Goal: Task Accomplishment & Management: Complete application form

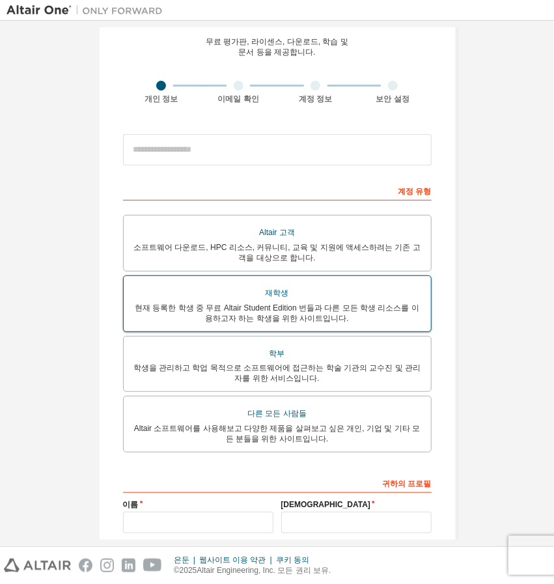
scroll to position [130, 0]
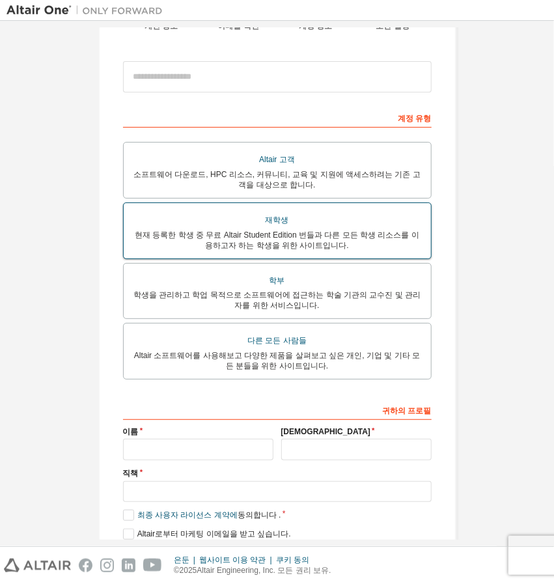
click at [218, 236] on font "현재 등록한 학생 중 무료 Altair Student Edition 번들과 다른 모든 학생 리소스를 이용하고자 하는 학생을 위한 사이트입니다." at bounding box center [277, 240] width 284 height 20
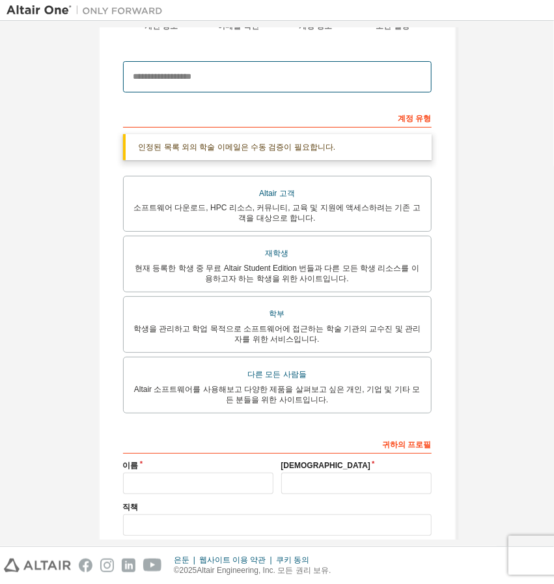
click at [285, 79] on input "email" at bounding box center [277, 76] width 309 height 31
click at [263, 76] on input "email" at bounding box center [277, 76] width 309 height 31
type input "*"
type input "**********"
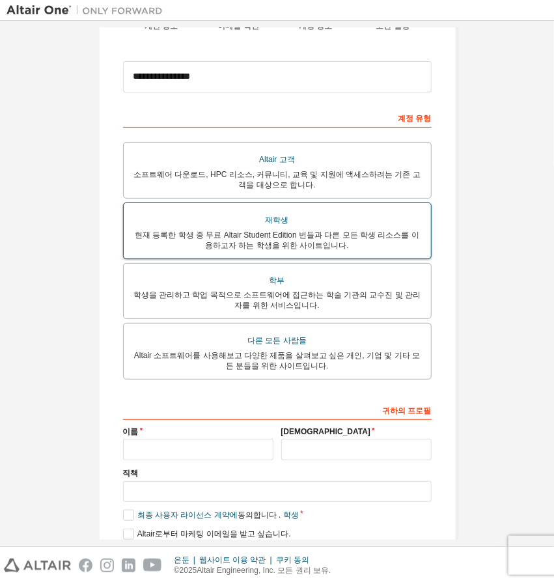
click at [230, 242] on font "현재 등록한 학생 중 무료 Altair Student Edition 번들과 다른 모든 학생 리소스를 이용하고자 하는 학생을 위한 사이트입니다." at bounding box center [277, 240] width 284 height 20
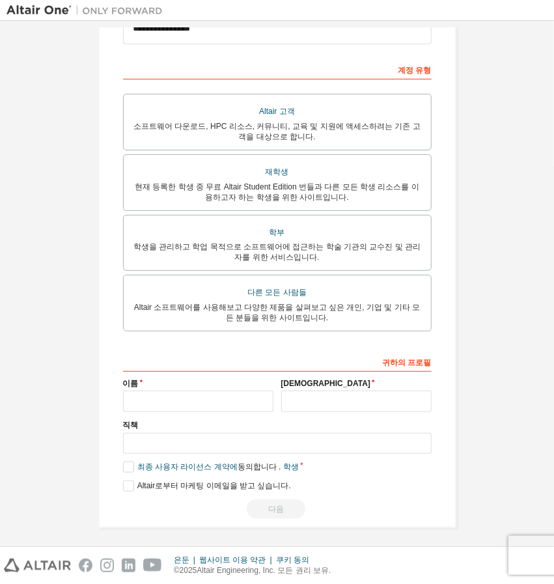
click at [179, 386] on div "이름" at bounding box center [198, 395] width 158 height 34
click at [181, 412] on div "귀하의 프로필 이름 성 직책 판매 및 지원 리소스를 보다 효율적으로 전달할 수 있도록 주/도를 제공해 주세요. 최종 사용자 라이선스 계약에 동…" at bounding box center [277, 435] width 309 height 169
click at [180, 462] on font "최종 사용자 라이선스 계약에" at bounding box center [187, 466] width 100 height 9
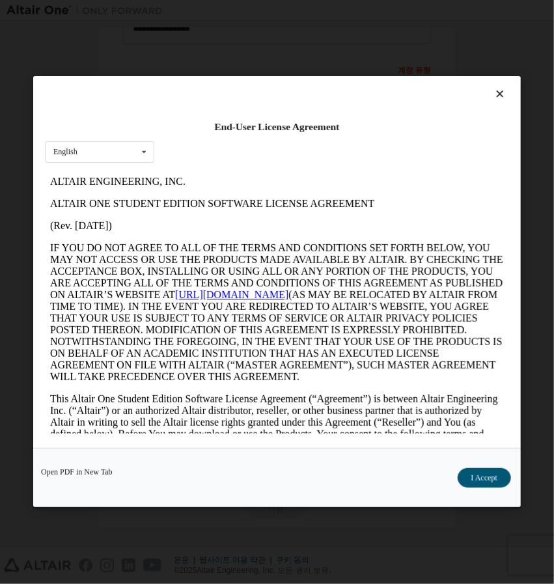
scroll to position [0, 0]
click at [190, 436] on div "End-User License Agreement English English" at bounding box center [277, 262] width 488 height 372
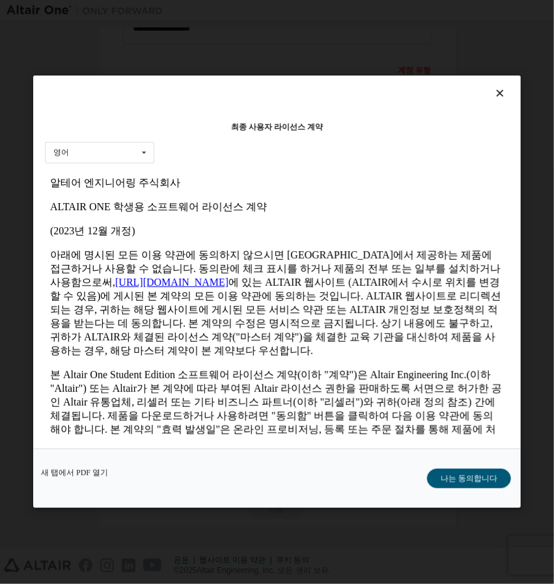
click at [489, 94] on div at bounding box center [277, 96] width 464 height 18
click at [492, 91] on div at bounding box center [277, 96] width 464 height 18
click at [506, 92] on icon at bounding box center [500, 94] width 14 height 12
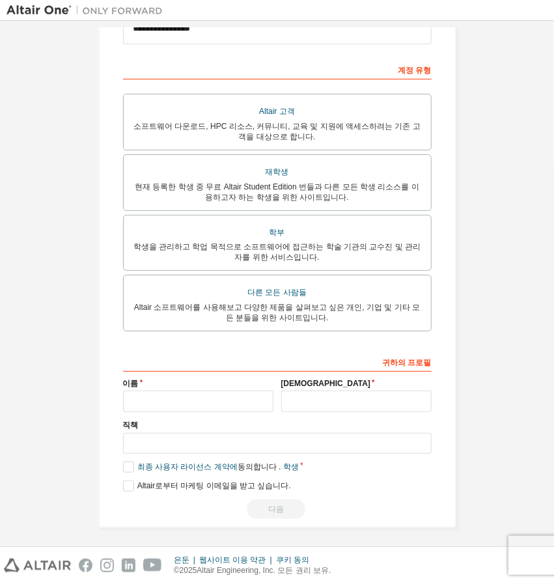
click at [195, 420] on label "직책" at bounding box center [277, 425] width 309 height 10
click at [202, 399] on input "text" at bounding box center [198, 401] width 150 height 21
type input "*"
type input "**"
type input "*"
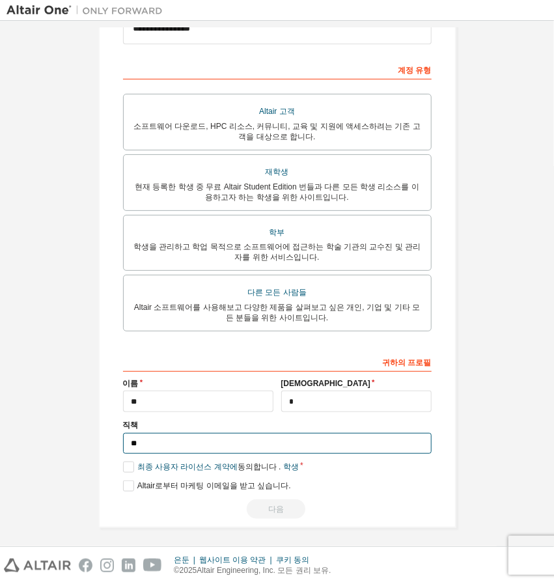
type input "*"
type input "***"
click at [137, 462] on font "최종 사용자 라이선스 계약에" at bounding box center [187, 466] width 100 height 9
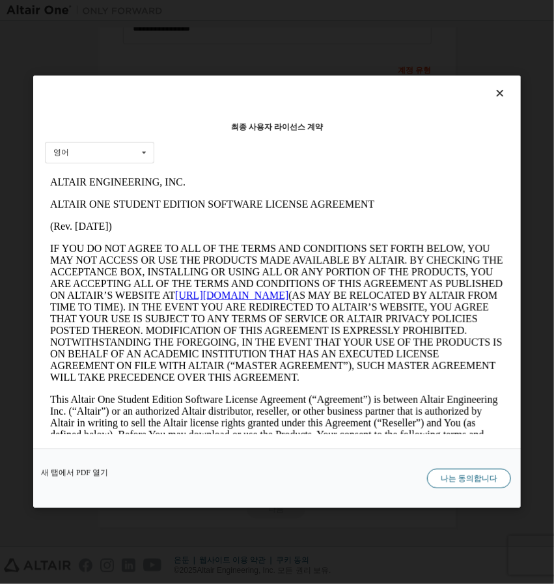
click at [473, 477] on font "나는 동의합니다" at bounding box center [469, 479] width 57 height 9
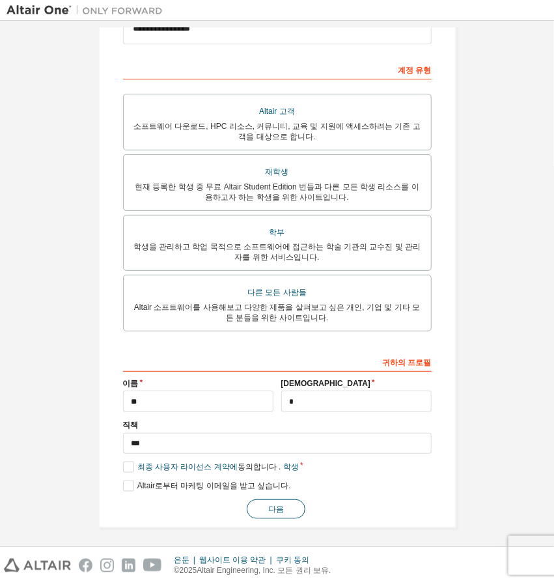
click at [247, 504] on button "다음" at bounding box center [276, 509] width 59 height 20
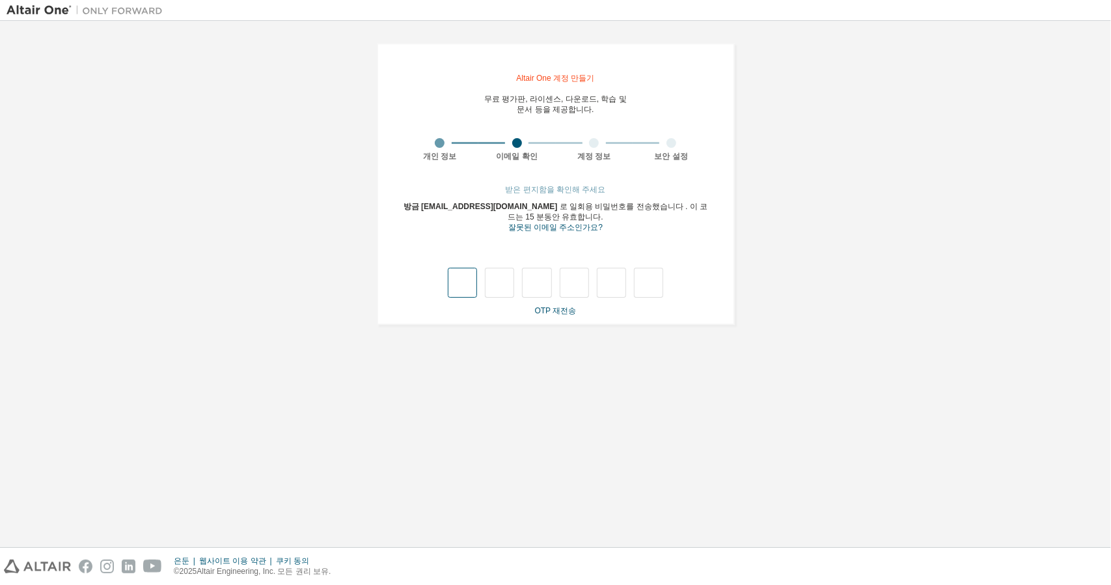
type input "*"
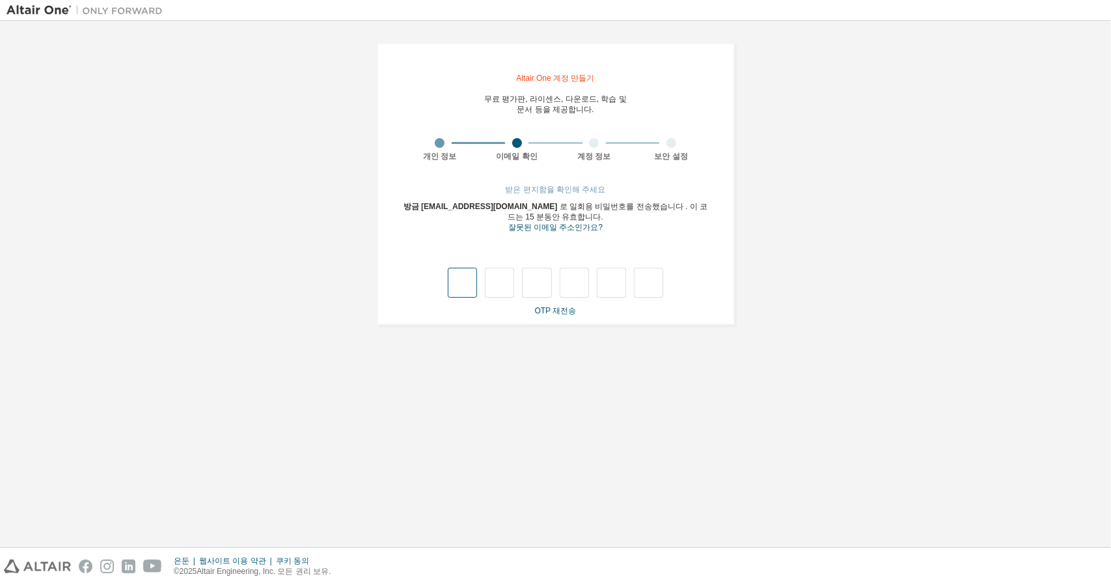
type input "*"
